Goal: Task Accomplishment & Management: Manage account settings

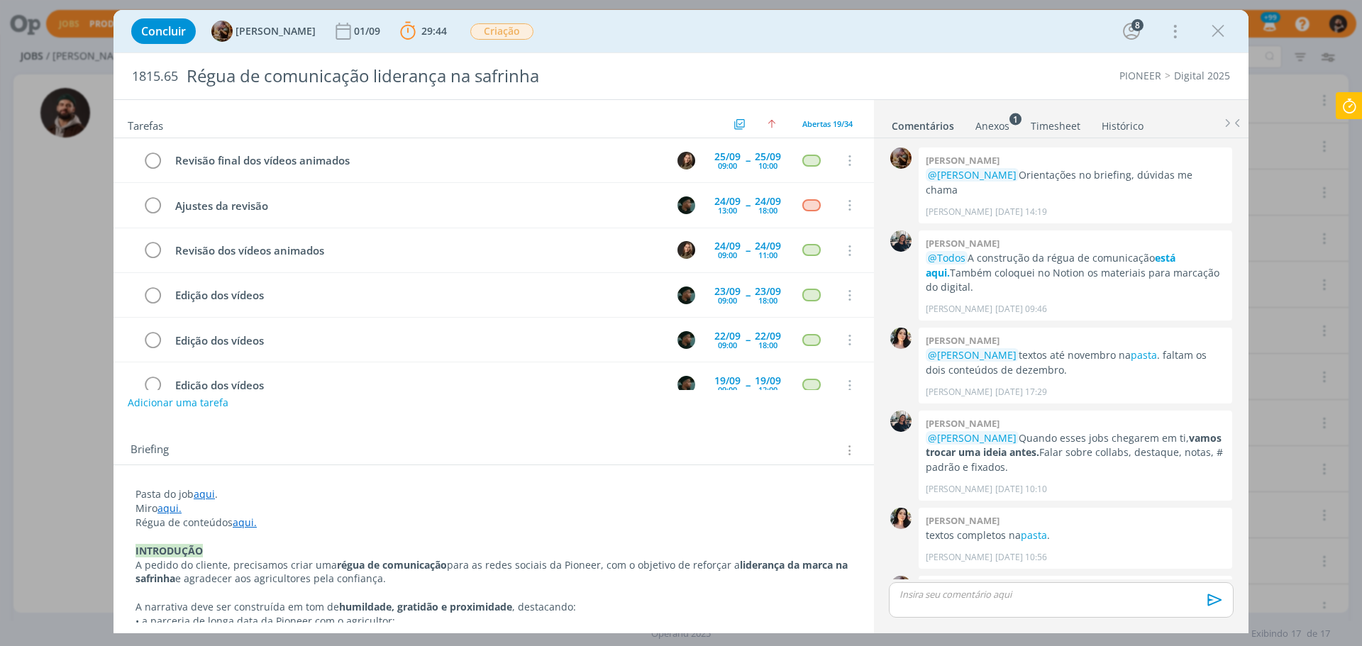
scroll to position [61, 0]
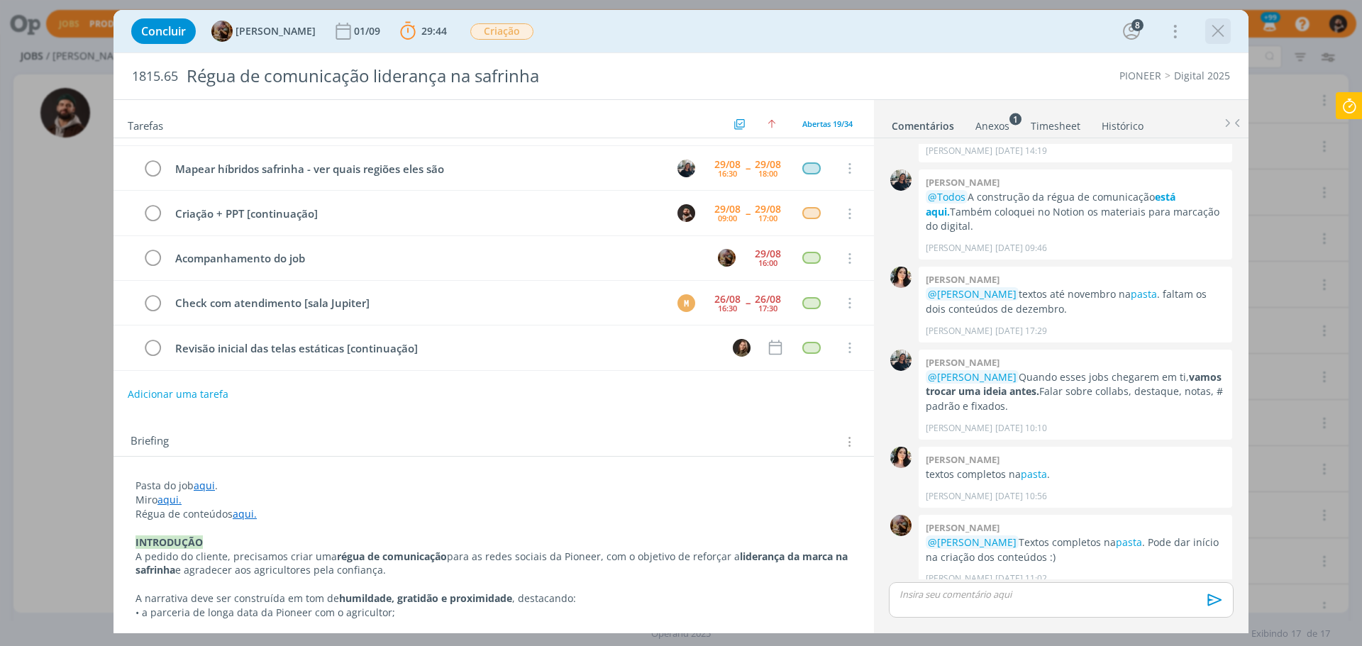
click at [1212, 38] on icon "dialog" at bounding box center [1217, 31] width 21 height 21
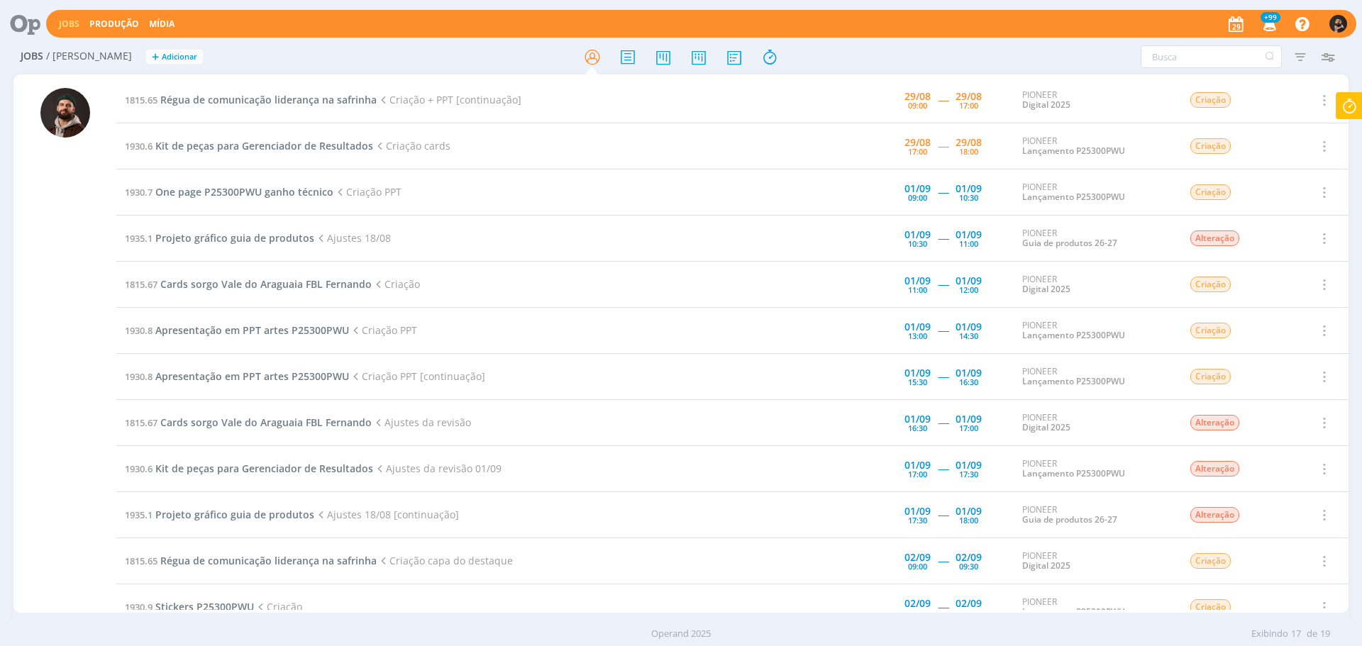
click at [1345, 96] on icon at bounding box center [1349, 106] width 26 height 28
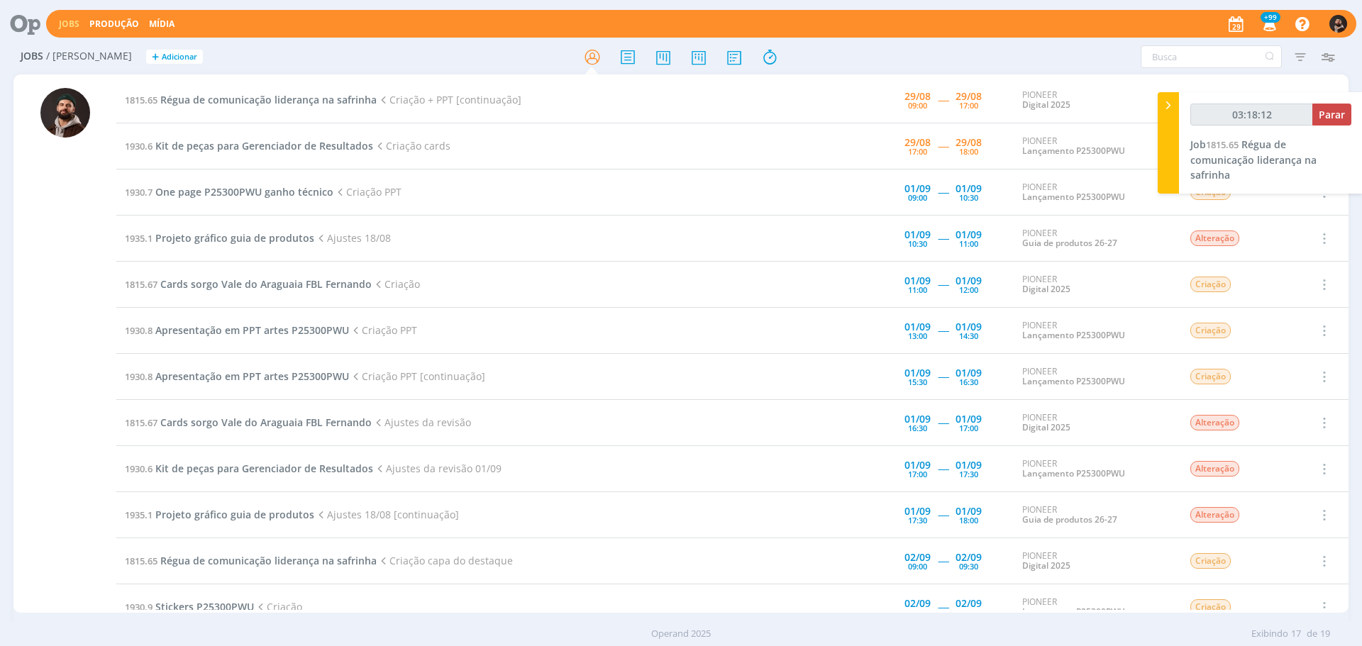
type input "03:18:13"
click at [1331, 117] on span "Parar" at bounding box center [1332, 114] width 26 height 13
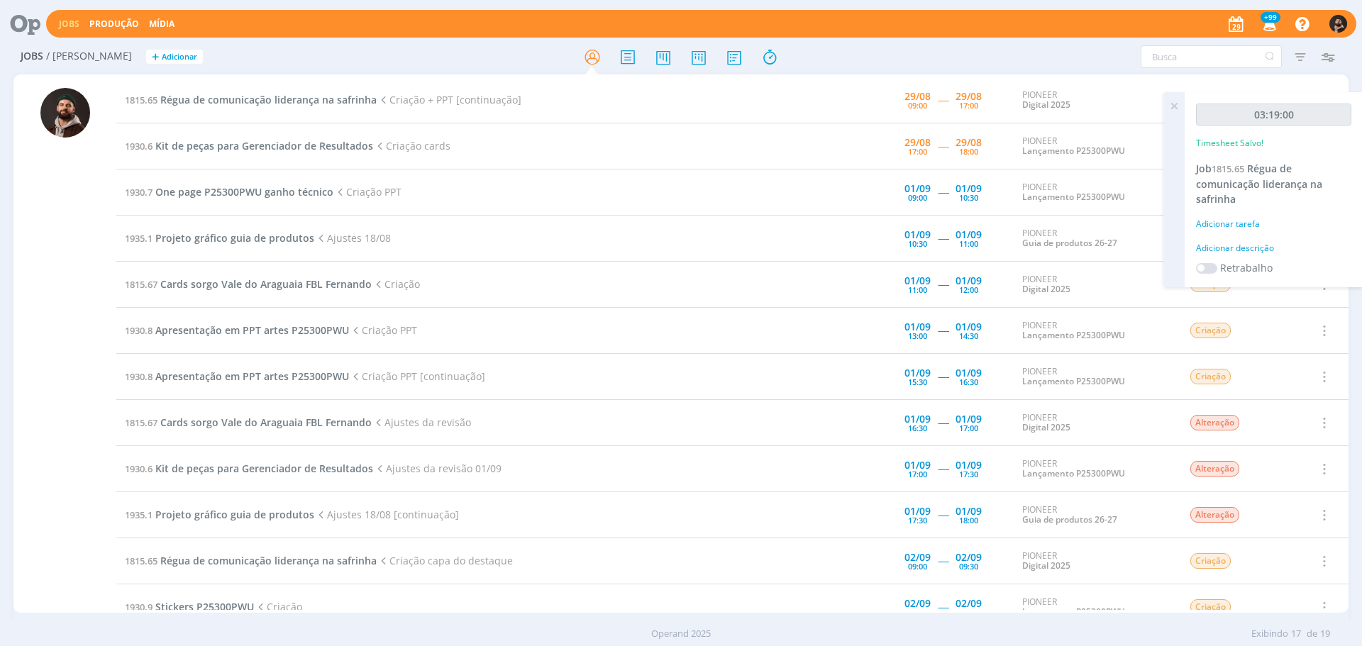
click at [1259, 249] on div "Adicionar descrição" at bounding box center [1273, 248] width 155 height 13
click at [1259, 249] on textarea at bounding box center [1273, 270] width 148 height 50
click at [1174, 105] on icon at bounding box center [1174, 106] width 26 height 28
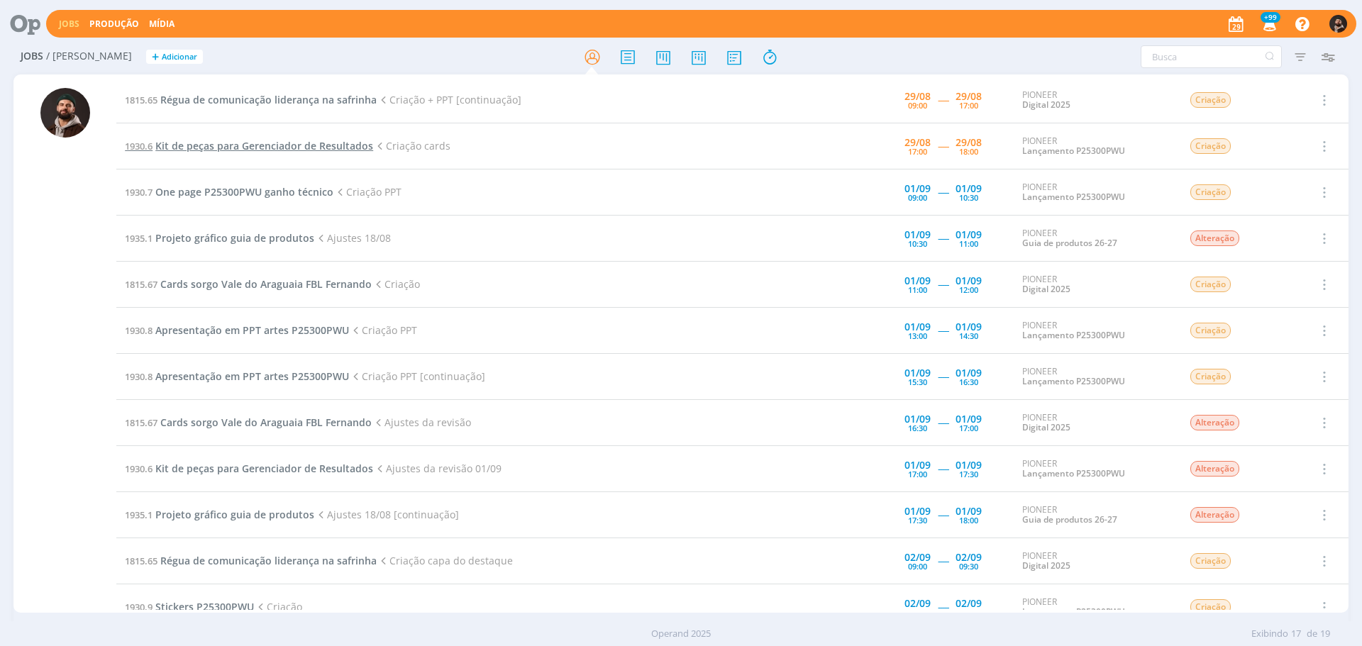
click at [338, 149] on span "Kit de peças para Gerenciador de Resultados" at bounding box center [264, 145] width 218 height 13
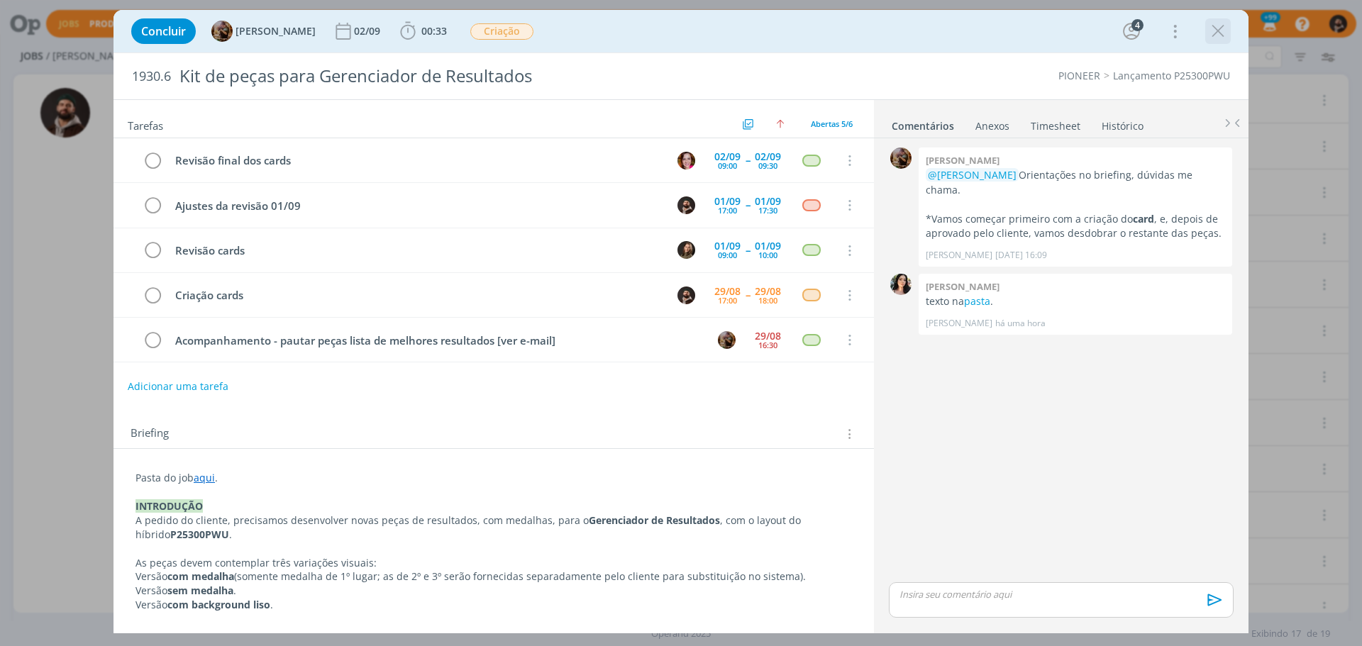
click at [1214, 32] on icon "dialog" at bounding box center [1217, 31] width 21 height 21
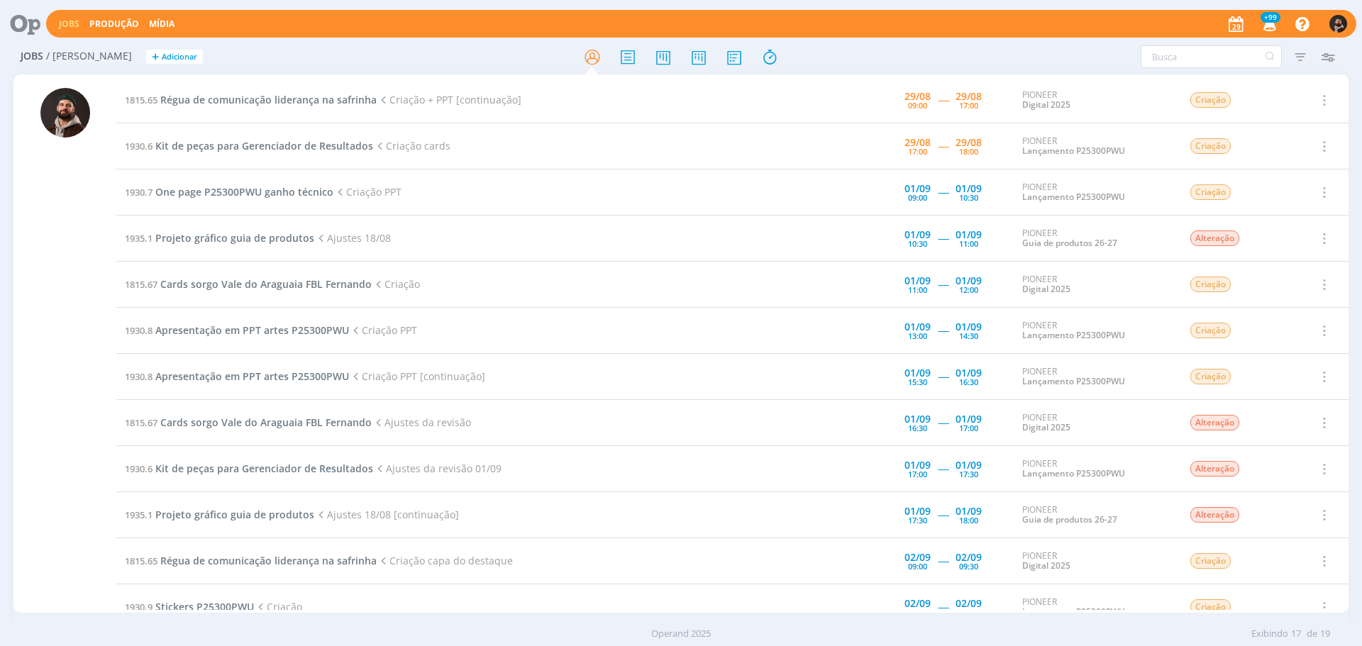
click at [326, 91] on td "1815.65 Régua de comunicação liderança na [PERSON_NAME] + PPT [continuação]" at bounding box center [451, 100] width 670 height 46
click at [332, 104] on span "Régua de comunicação liderança na safrinha" at bounding box center [268, 99] width 216 height 13
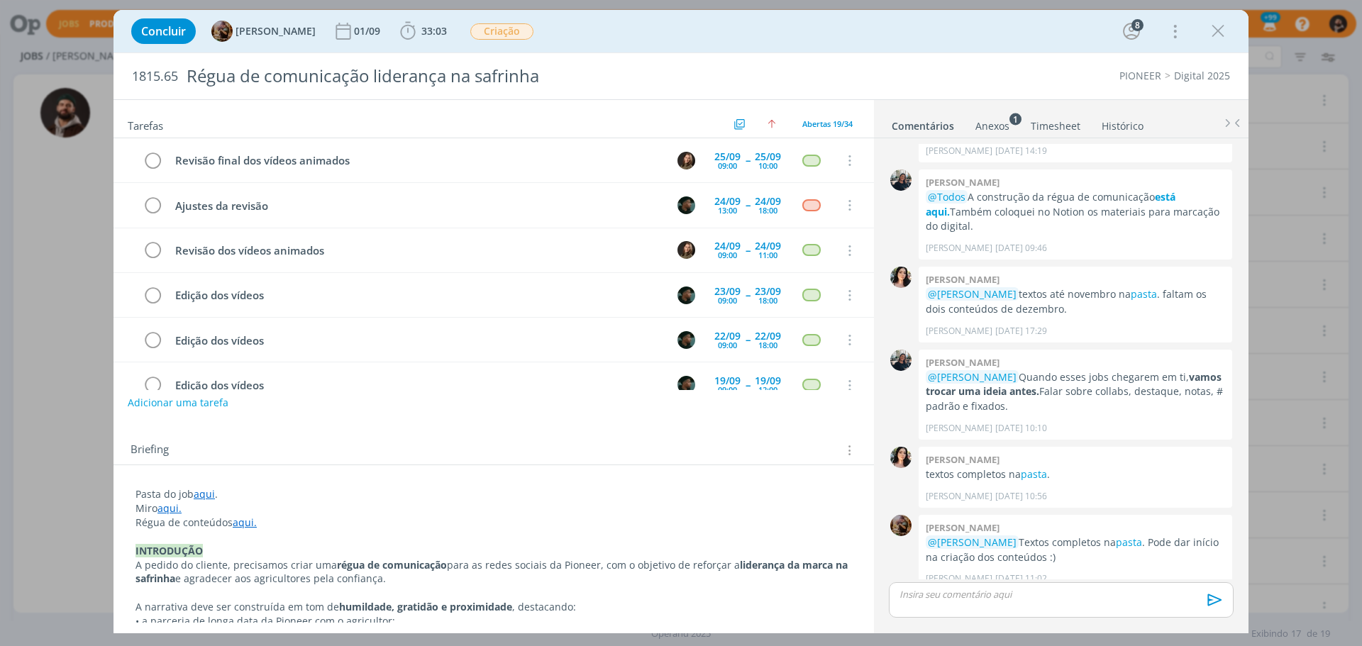
scroll to position [612, 0]
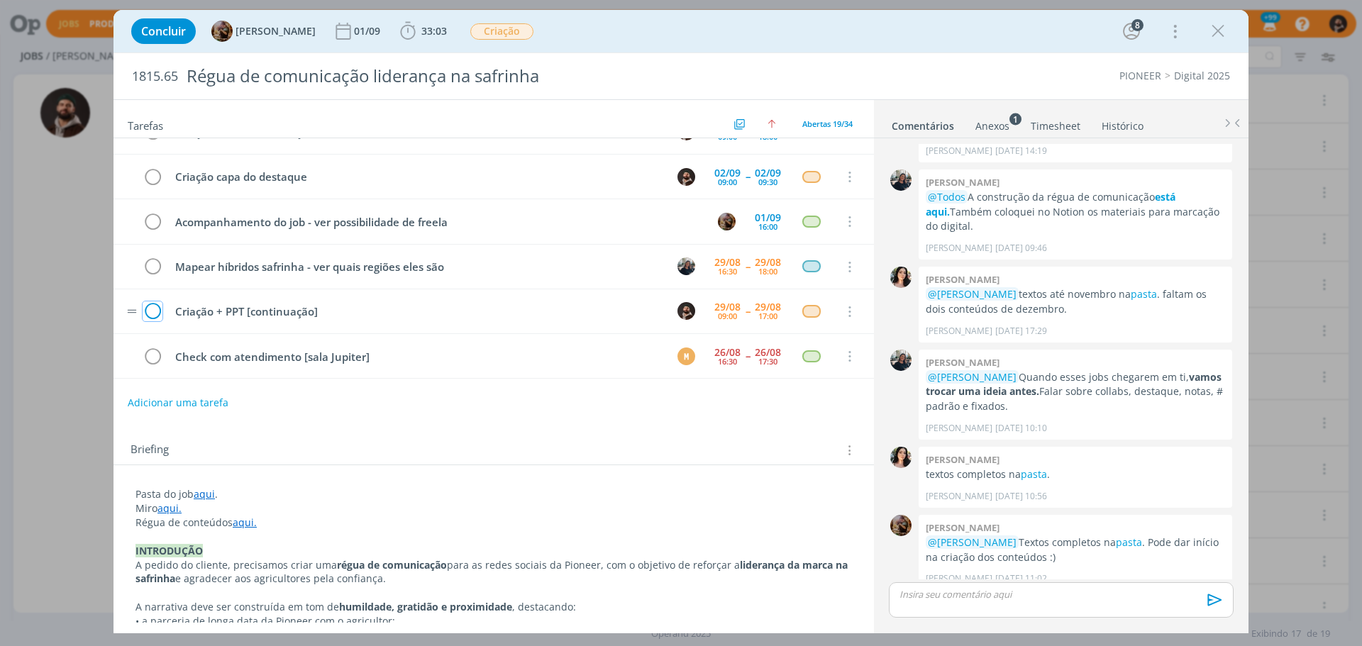
click at [153, 314] on icon "dialog" at bounding box center [153, 311] width 20 height 21
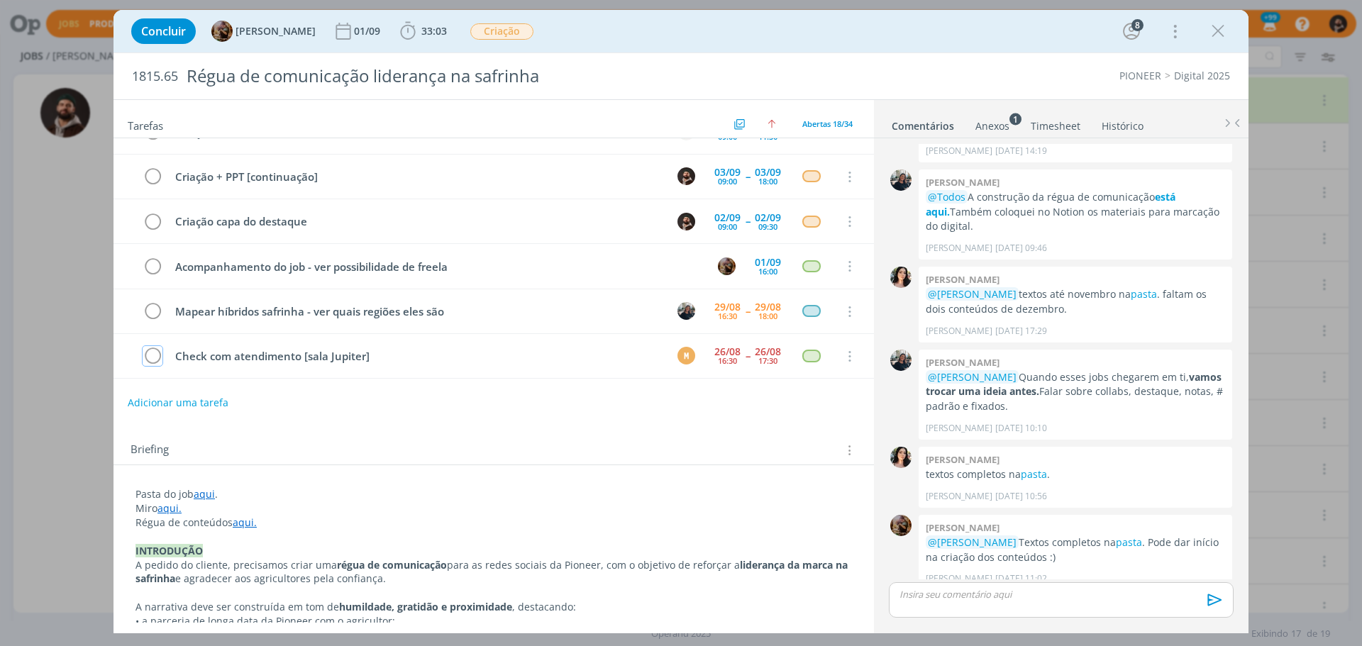
scroll to position [567, 0]
click at [1221, 36] on icon "dialog" at bounding box center [1217, 31] width 21 height 21
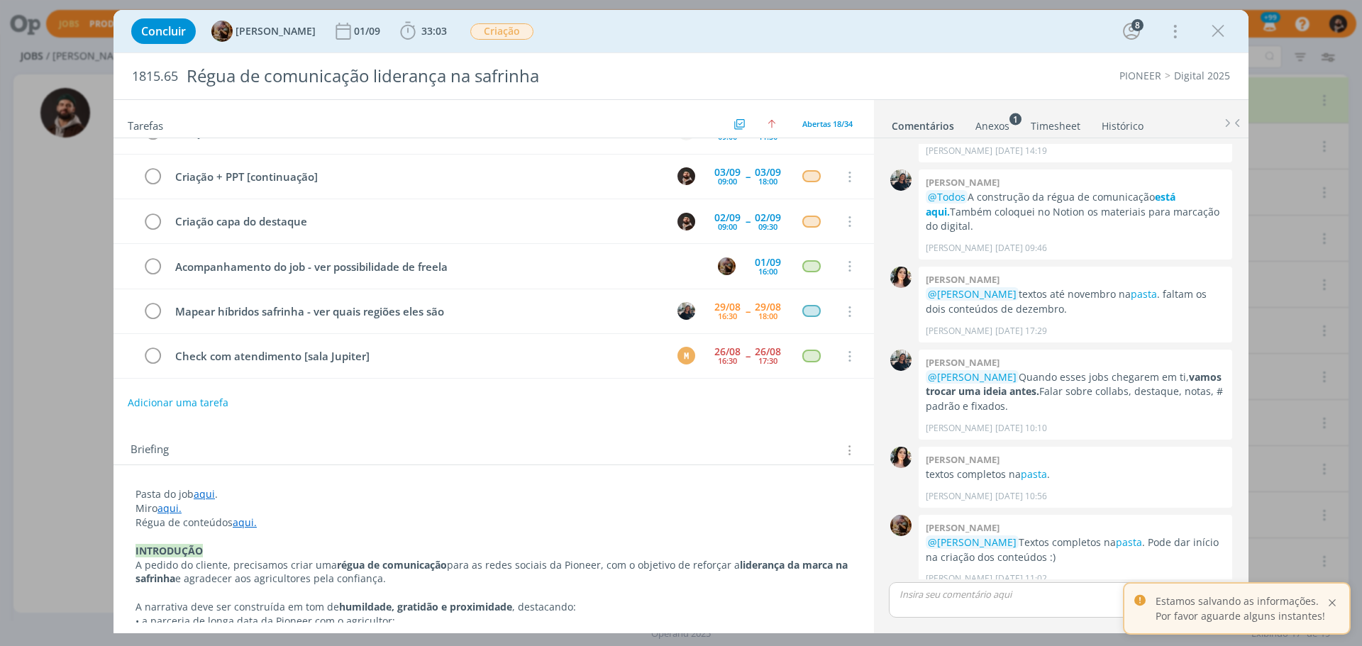
click at [1331, 607] on div at bounding box center [1332, 603] width 13 height 13
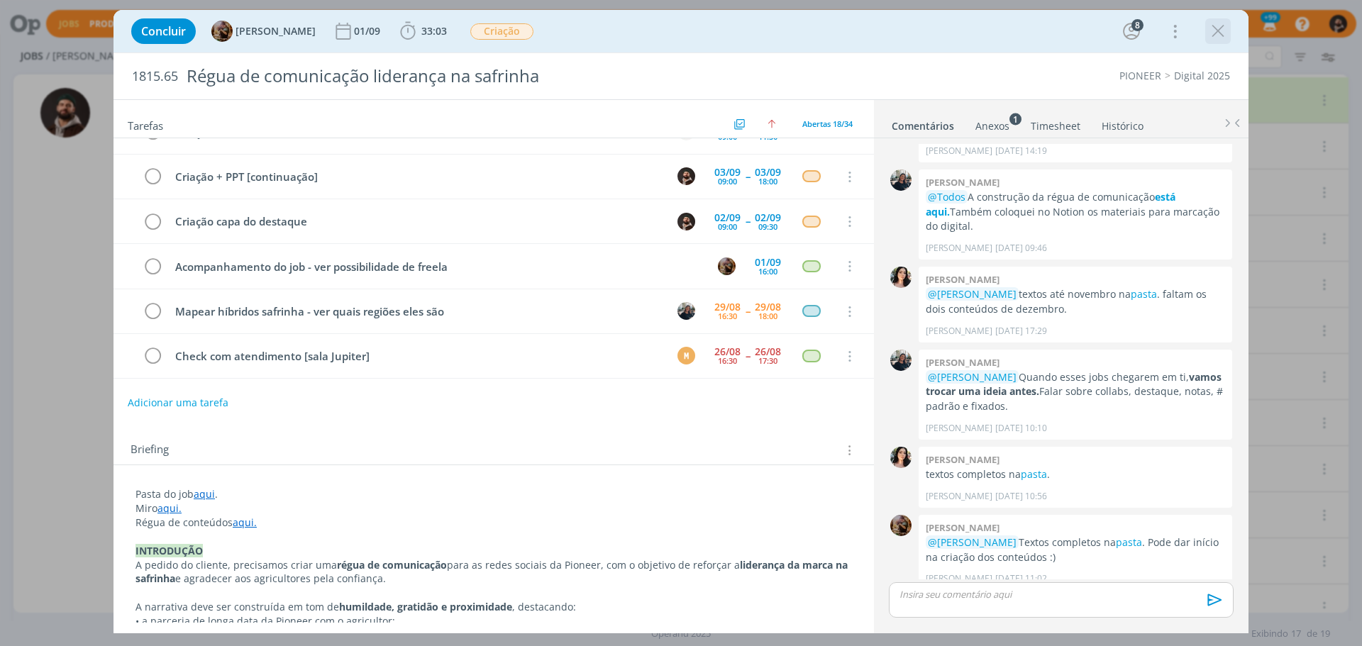
click at [1209, 30] on icon "dialog" at bounding box center [1217, 31] width 21 height 21
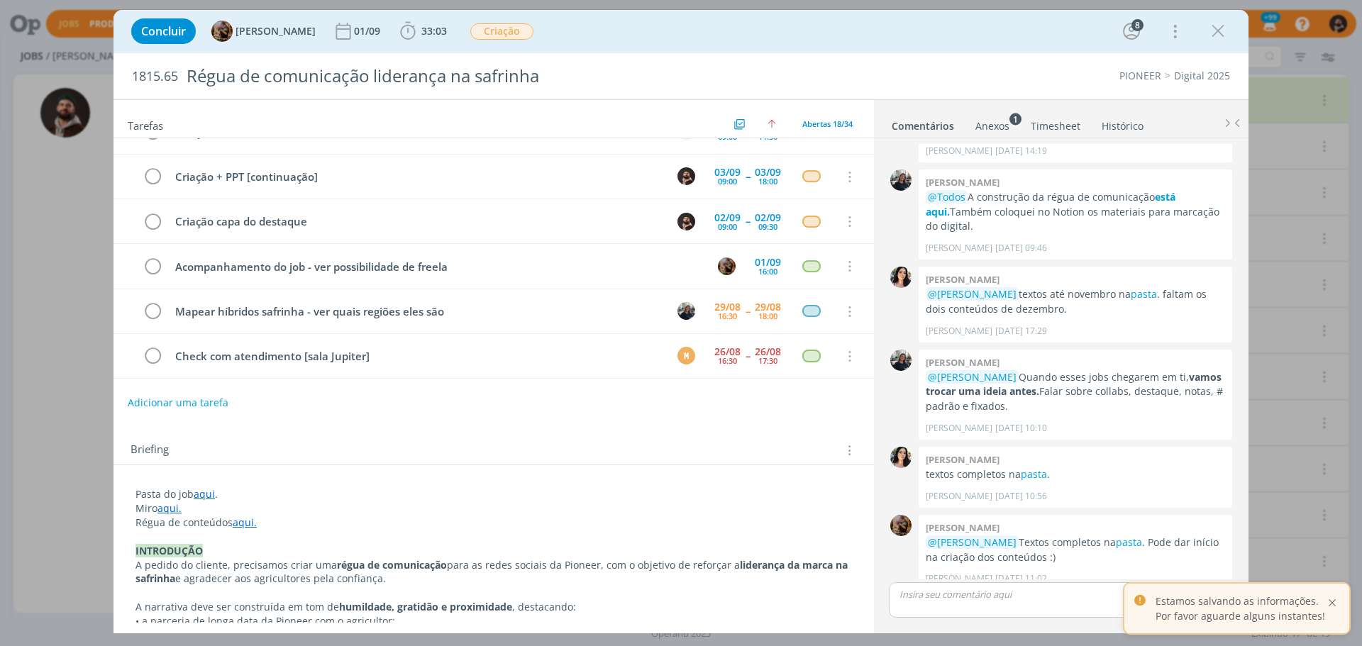
click at [1335, 602] on div at bounding box center [1332, 603] width 13 height 13
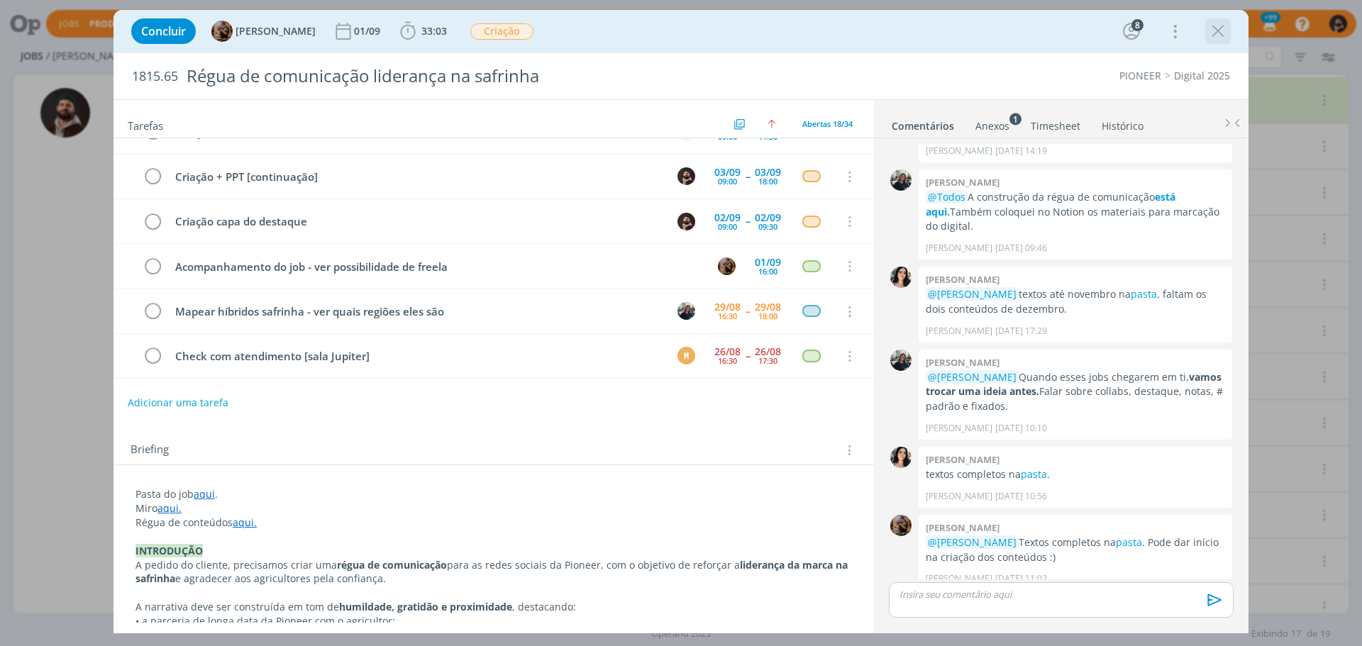
click at [1223, 27] on icon "dialog" at bounding box center [1217, 31] width 21 height 21
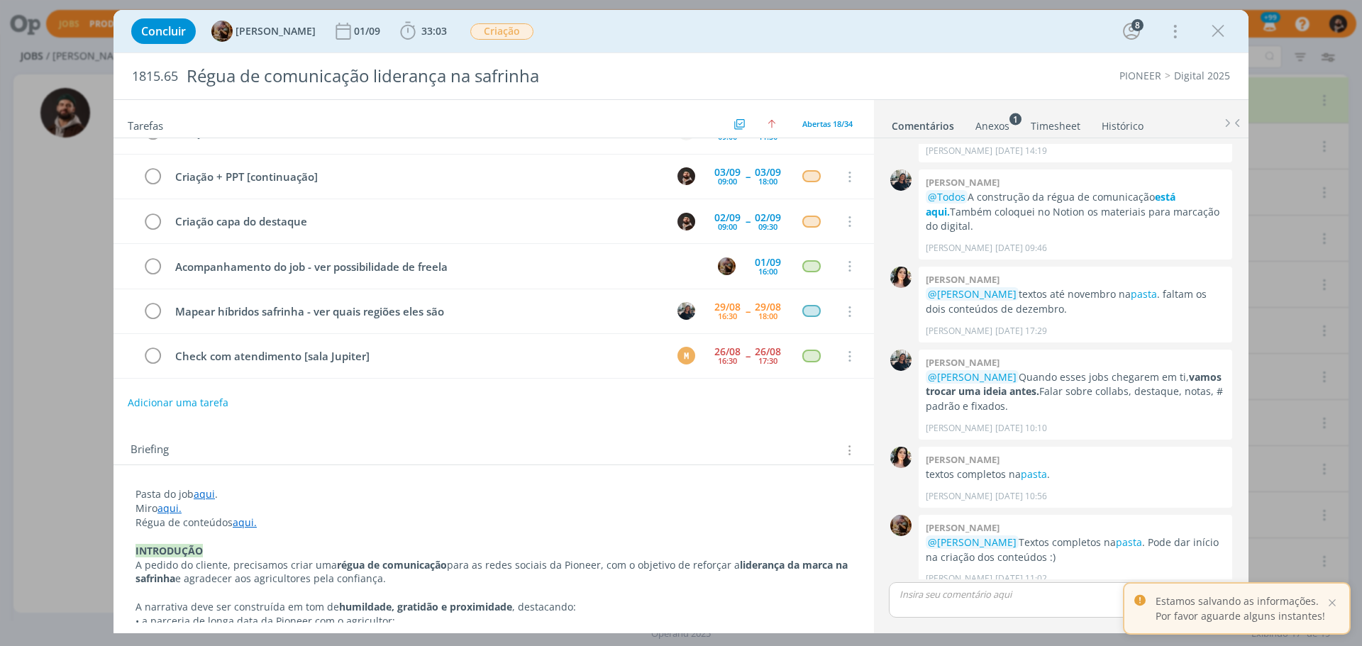
click at [40, 273] on div "Concluir [PERSON_NAME] 01/09 33:03 Iniciar Apontar Data * [DATE] Horas * 00:00 …" at bounding box center [681, 323] width 1362 height 646
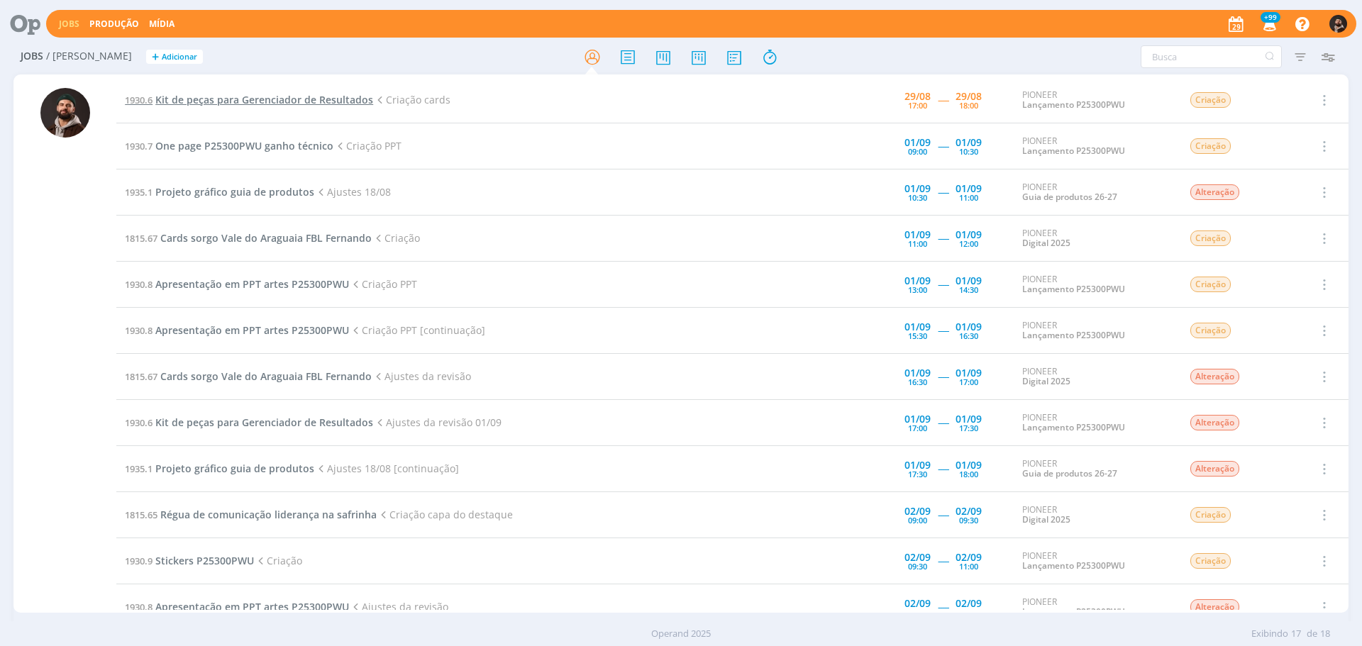
click at [259, 97] on span "Kit de peças para Gerenciador de Resultados" at bounding box center [264, 99] width 218 height 13
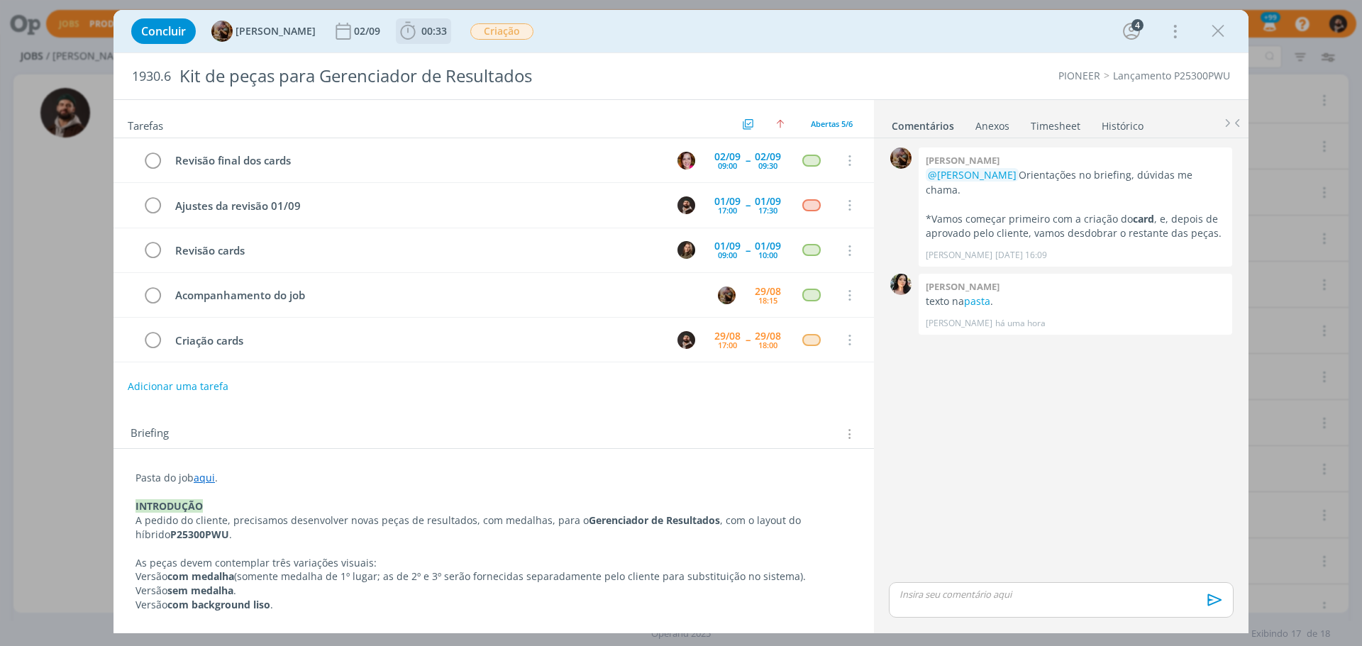
click at [445, 28] on span "00:33" at bounding box center [434, 30] width 26 height 13
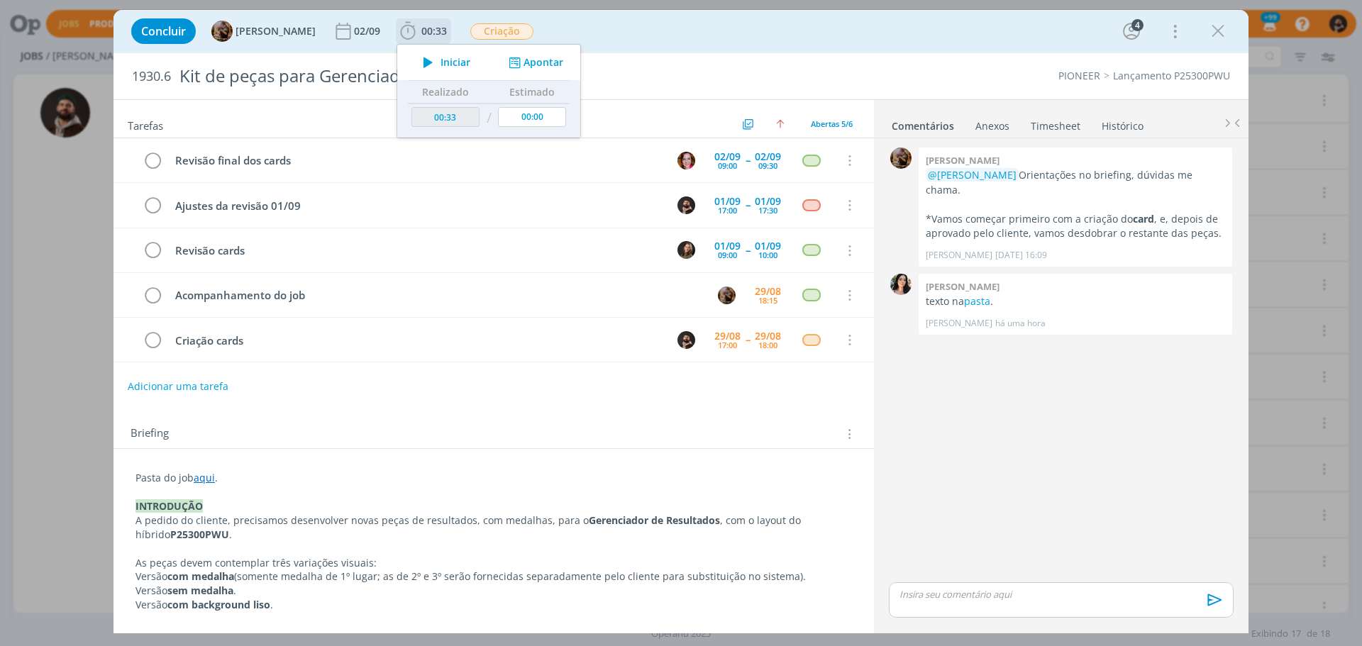
click at [455, 60] on span "Iniciar" at bounding box center [455, 62] width 30 height 10
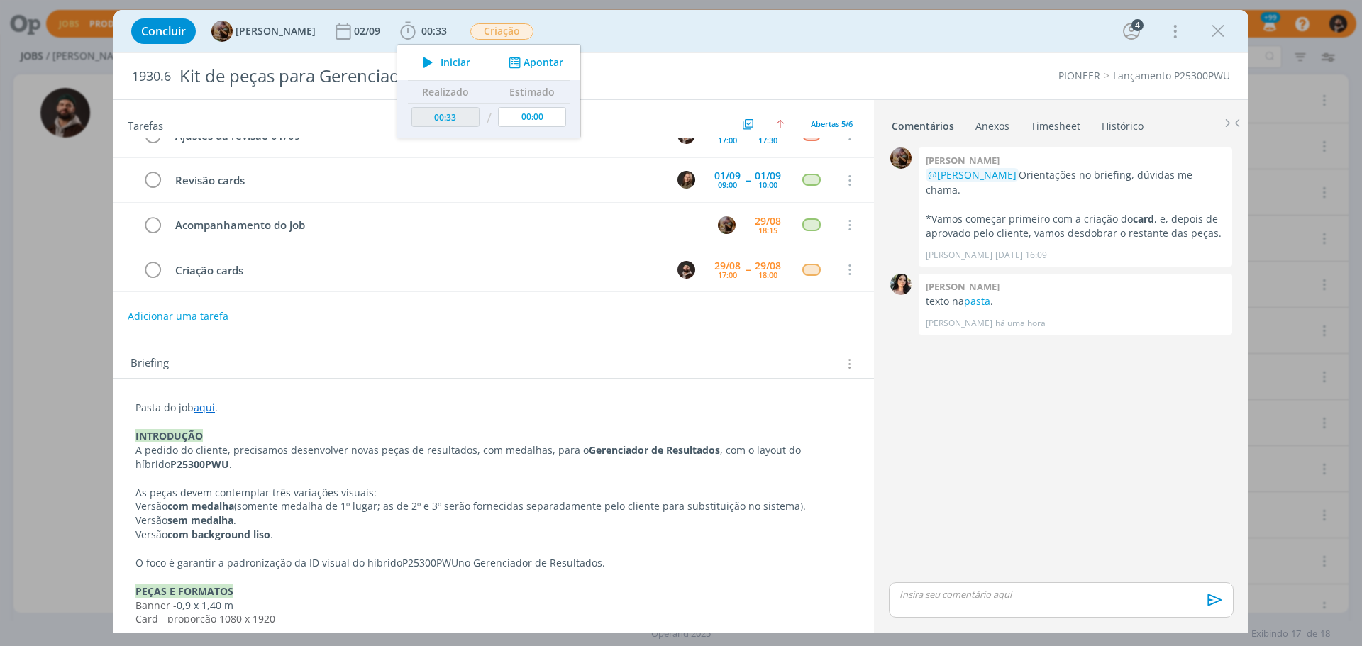
scroll to position [71, 0]
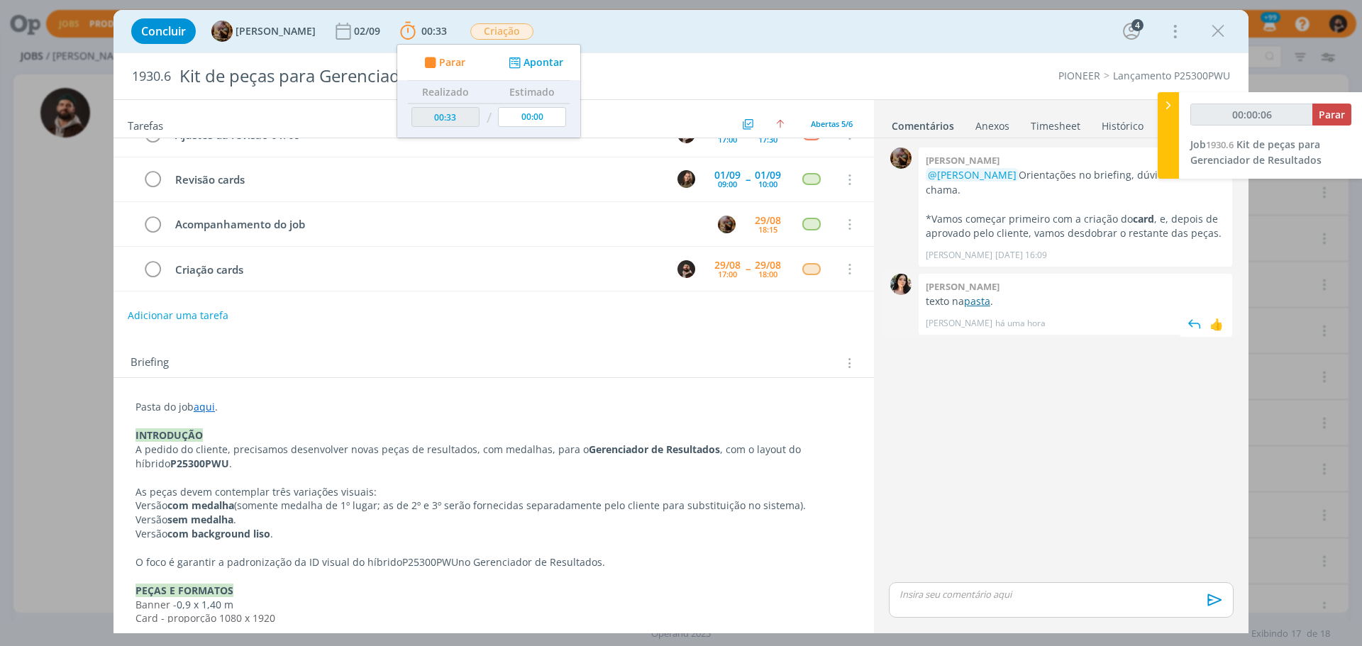
click at [984, 294] on link "pasta" at bounding box center [977, 300] width 26 height 13
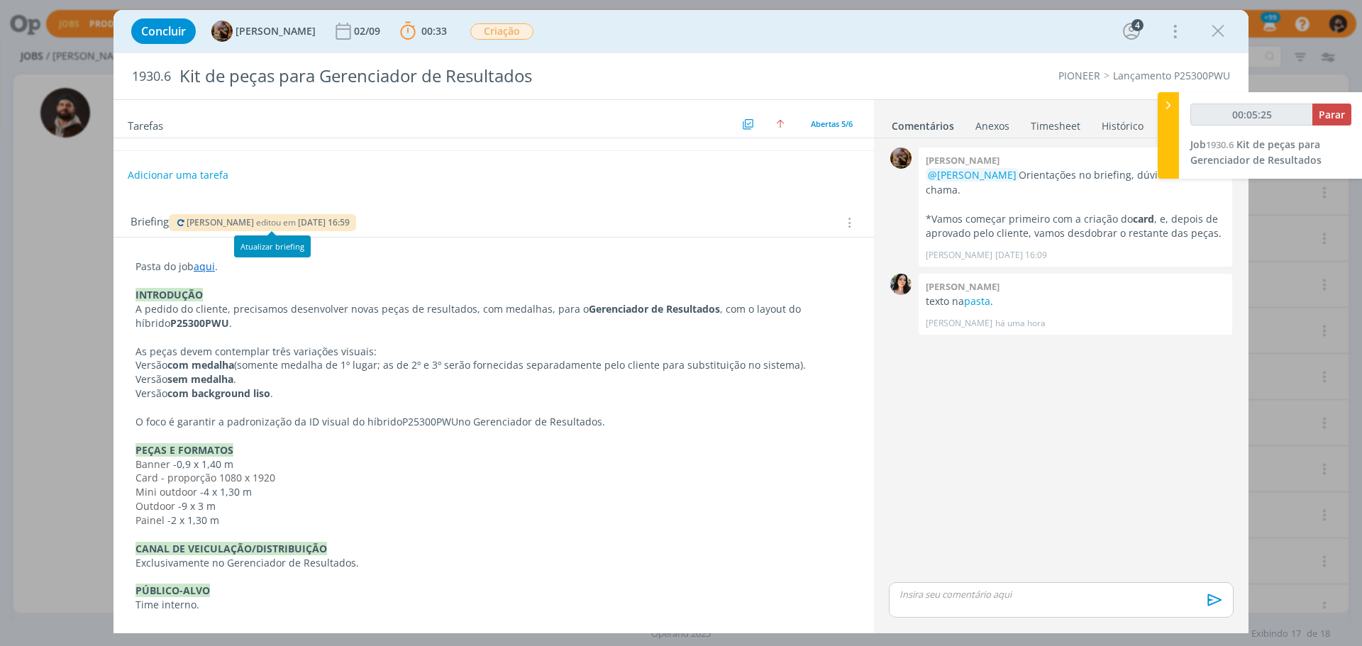
scroll to position [212, 0]
click at [179, 223] on icon "dialog" at bounding box center [180, 222] width 11 height 9
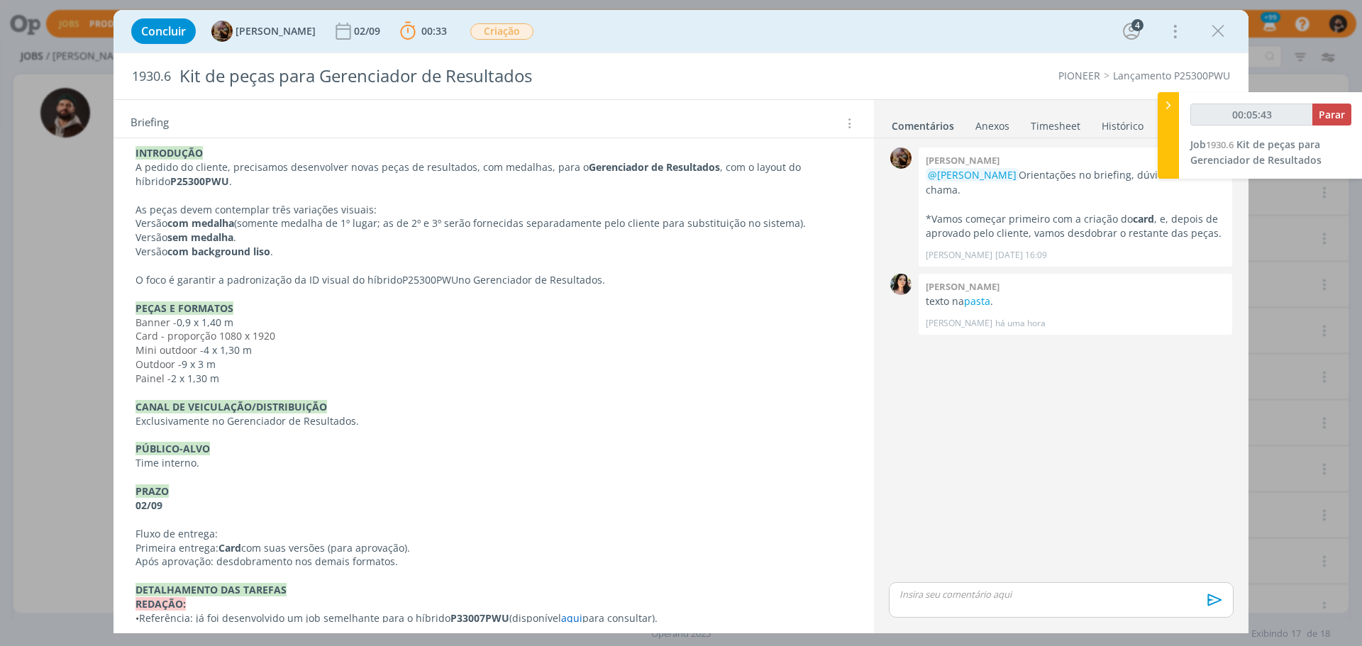
scroll to position [354, 0]
type input "00:34:03"
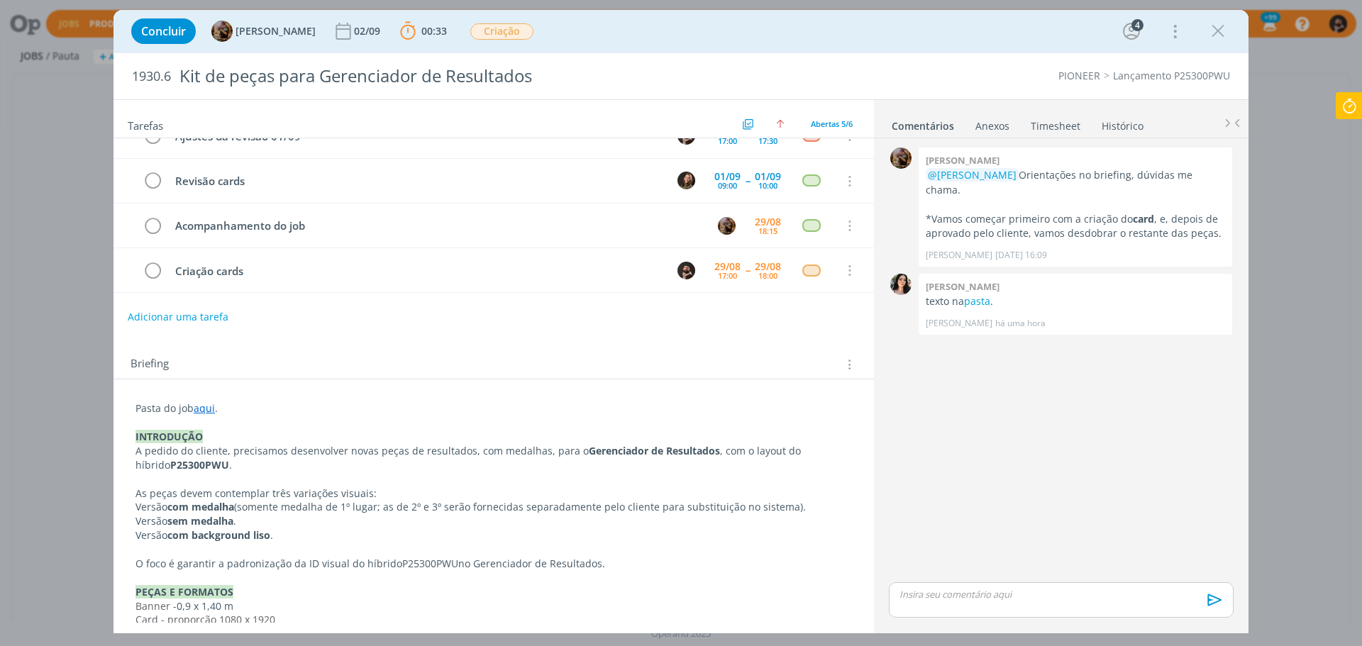
scroll to position [70, 0]
